Goal: Check status: Check status

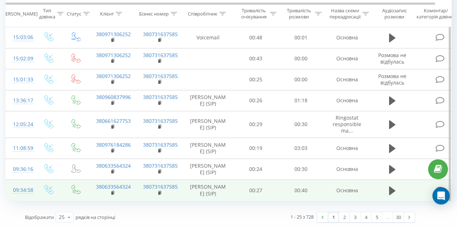
scroll to position [566, 0]
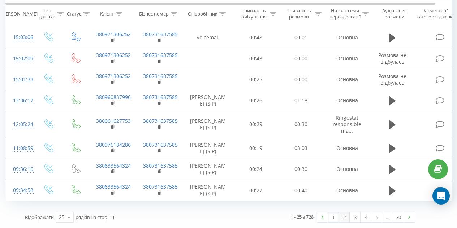
click at [343, 221] on link "2" at bounding box center [344, 217] width 11 height 10
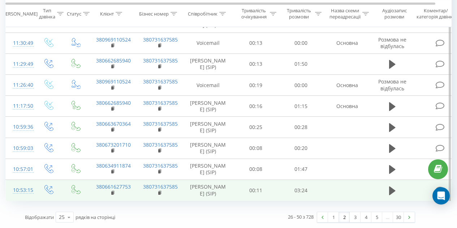
scroll to position [628, 0]
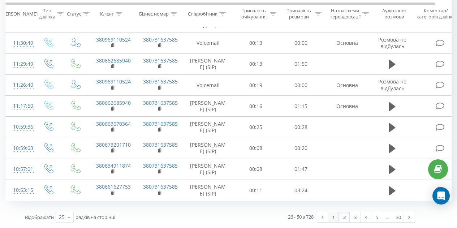
click at [337, 217] on link "1" at bounding box center [333, 217] width 11 height 10
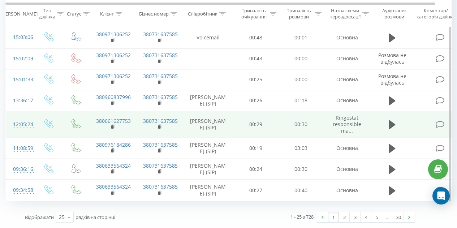
scroll to position [566, 0]
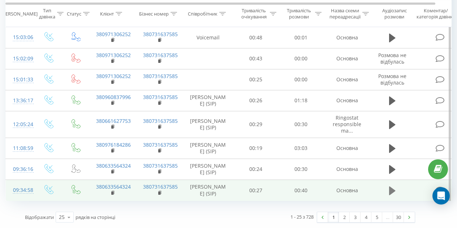
click at [391, 186] on icon at bounding box center [392, 190] width 7 height 9
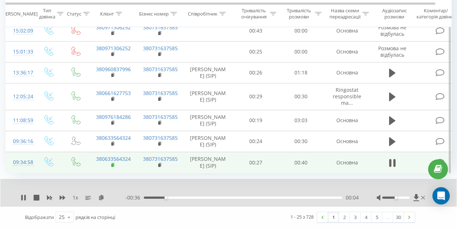
click at [112, 167] on rect at bounding box center [112, 165] width 2 height 3
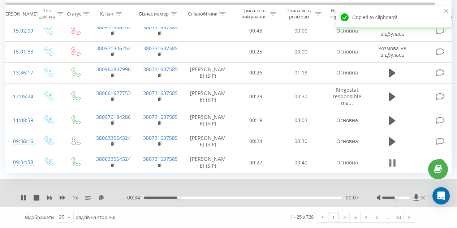
click at [390, 167] on icon at bounding box center [390, 163] width 2 height 8
